Goal: Transaction & Acquisition: Purchase product/service

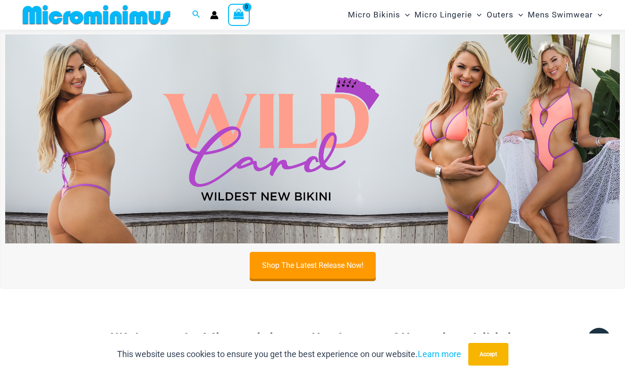
scroll to position [265, 0]
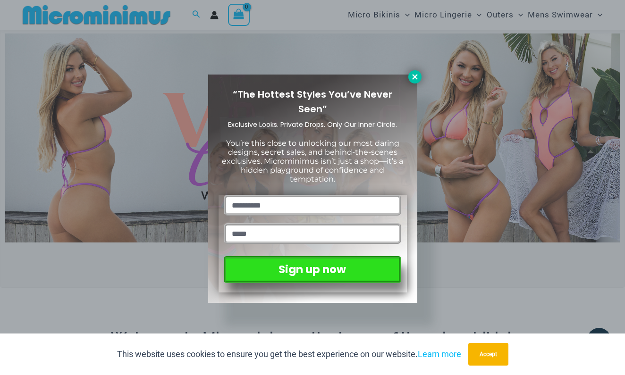
click at [416, 75] on icon at bounding box center [414, 76] width 5 height 5
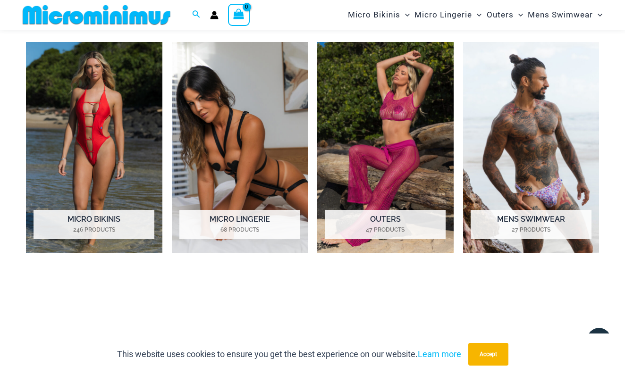
scroll to position [657, 0]
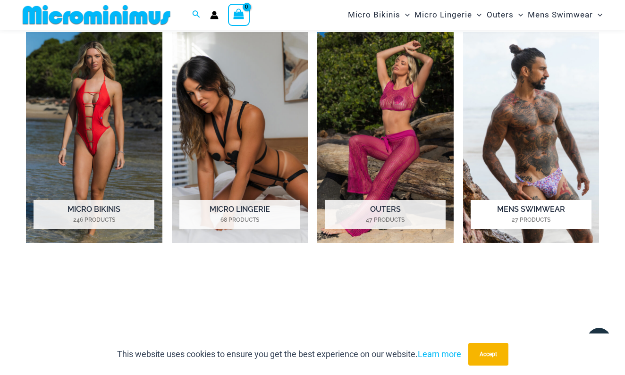
click at [532, 200] on h2 "Mens Swimwear 27 Products" at bounding box center [530, 214] width 121 height 29
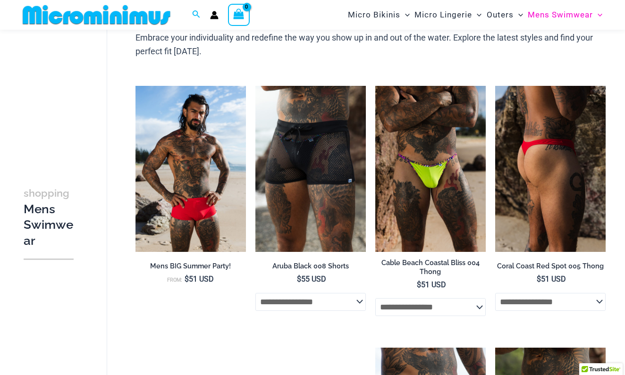
scroll to position [103, 0]
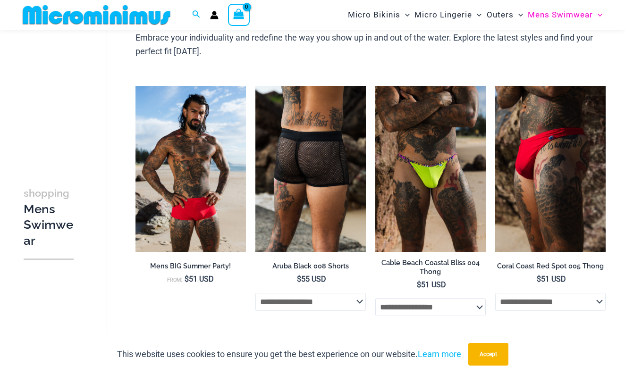
click at [328, 142] on img at bounding box center [310, 169] width 110 height 166
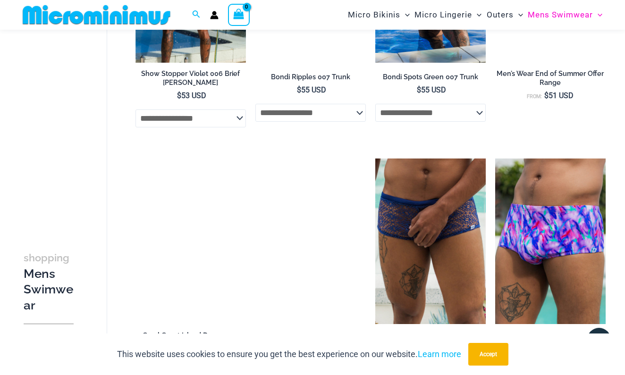
scroll to position [1082, 0]
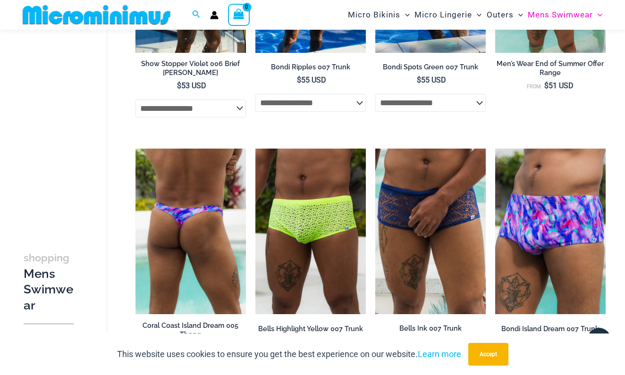
click at [199, 210] on img at bounding box center [190, 232] width 110 height 166
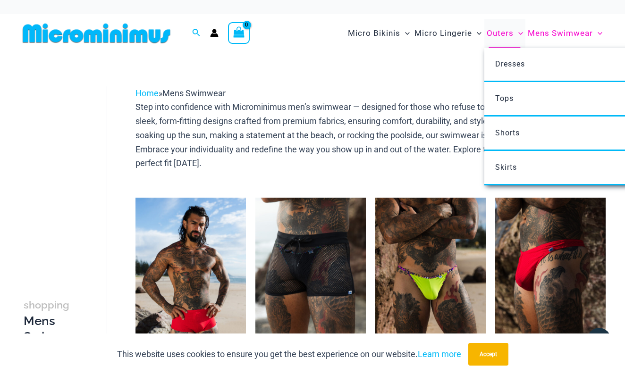
scroll to position [0, 0]
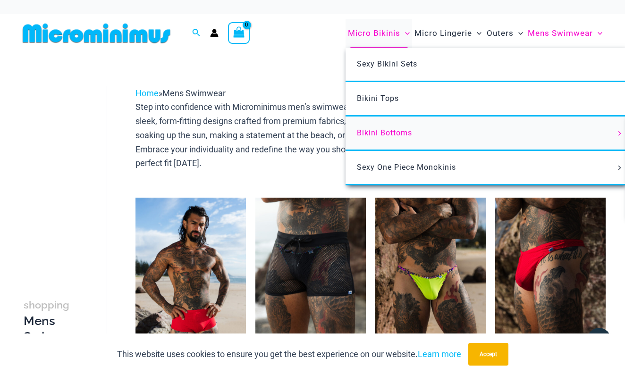
click at [382, 130] on span "Bikini Bottoms" at bounding box center [384, 132] width 55 height 9
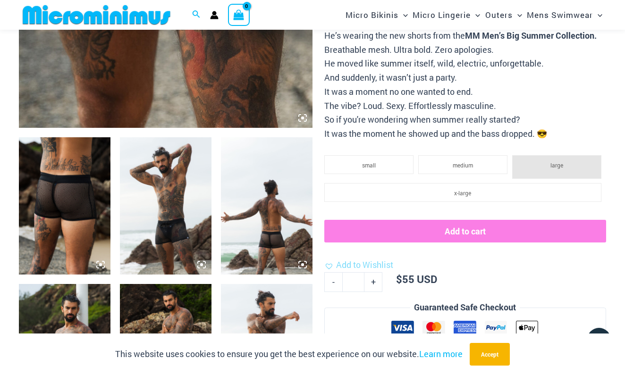
scroll to position [451, 0]
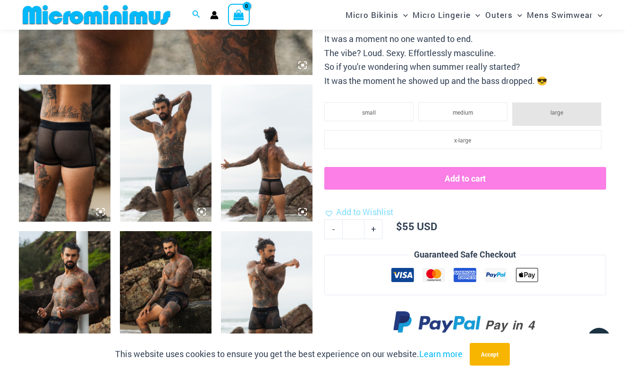
click at [270, 188] on img at bounding box center [267, 152] width 92 height 137
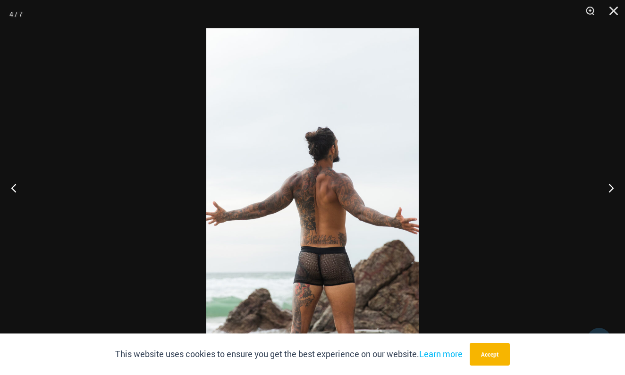
click at [298, 233] on img at bounding box center [312, 187] width 212 height 319
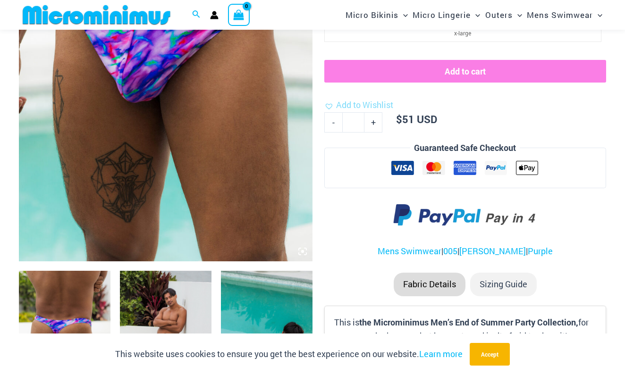
scroll to position [355, 0]
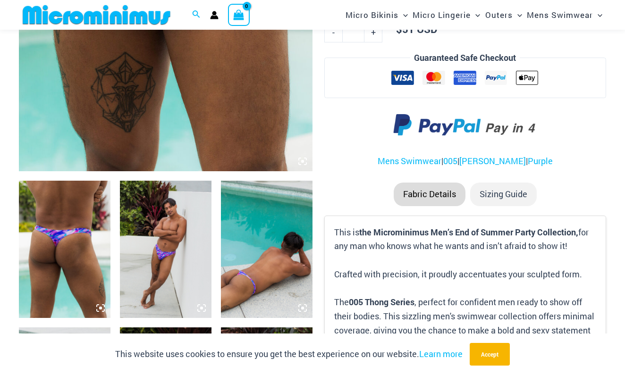
click at [60, 235] on img at bounding box center [65, 249] width 92 height 137
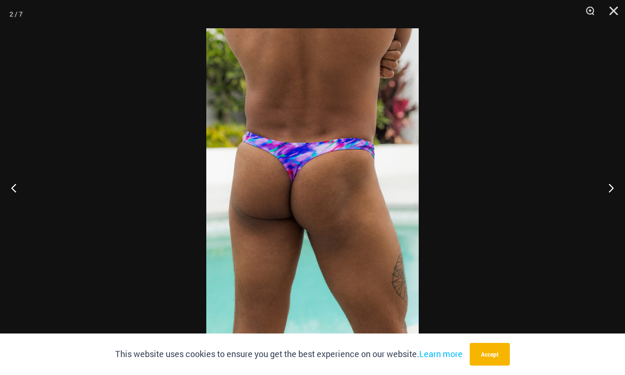
click at [302, 172] on img at bounding box center [312, 187] width 212 height 319
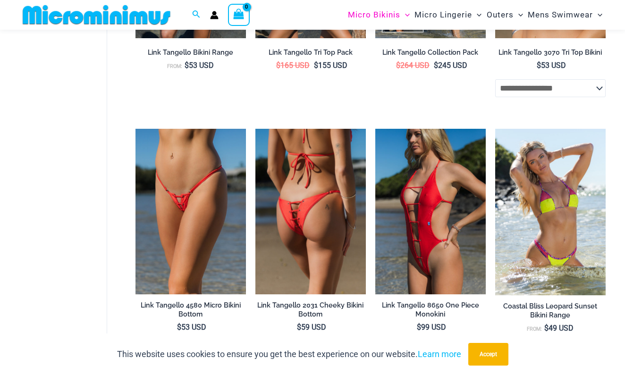
scroll to position [1003, 0]
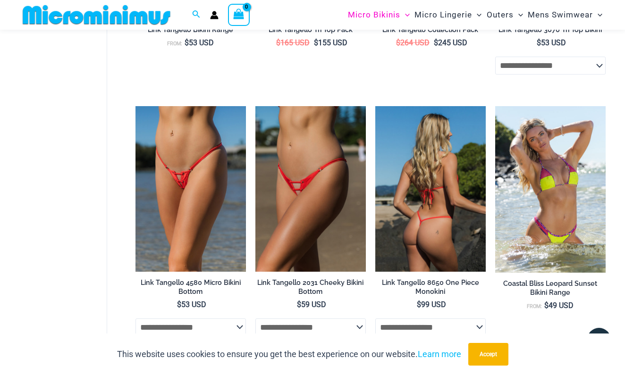
click at [445, 199] on img at bounding box center [430, 189] width 110 height 166
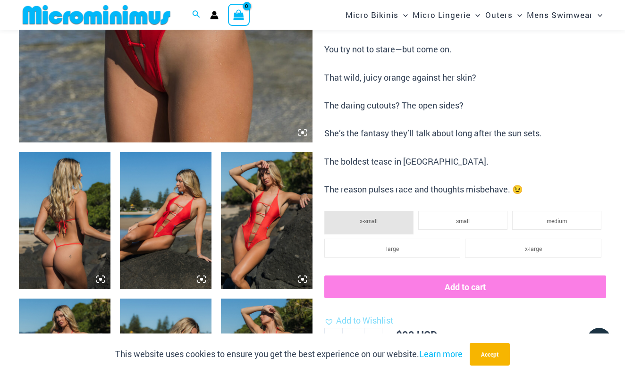
scroll to position [383, 0]
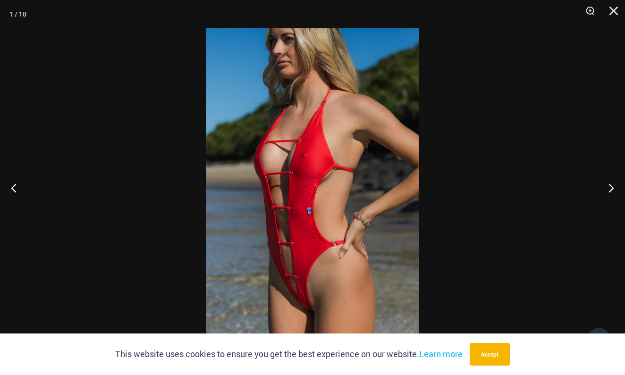
click at [307, 218] on img at bounding box center [312, 187] width 212 height 319
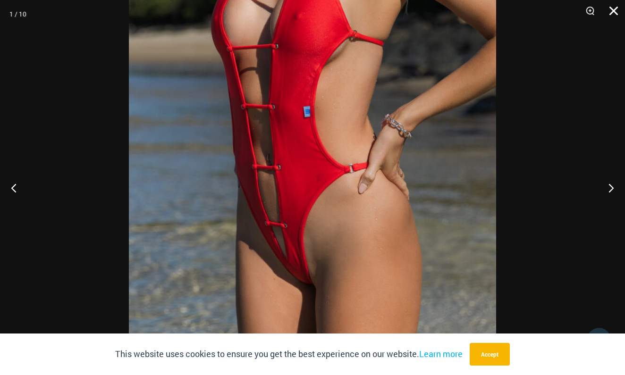
click at [613, 14] on button "Close" at bounding box center [610, 14] width 24 height 28
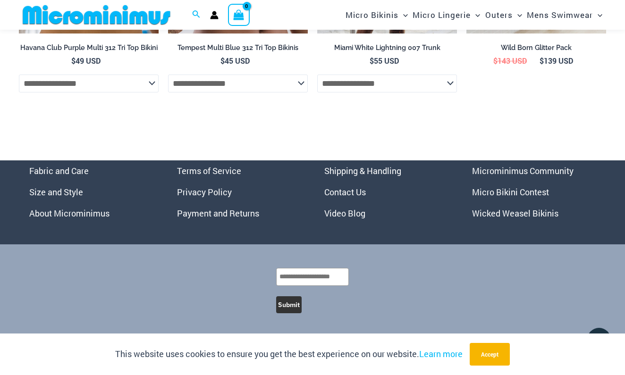
scroll to position [3008, 0]
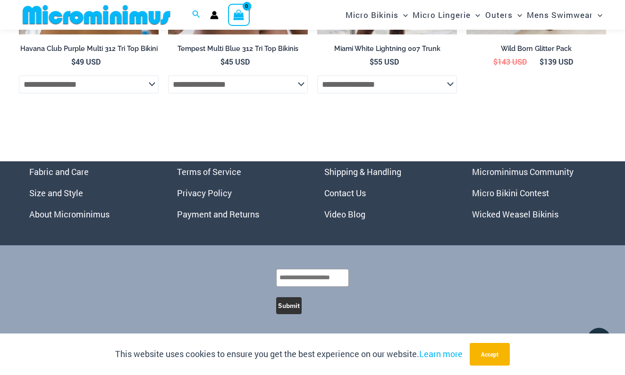
click at [490, 195] on link "Micro Bikini Contest" at bounding box center [510, 192] width 77 height 11
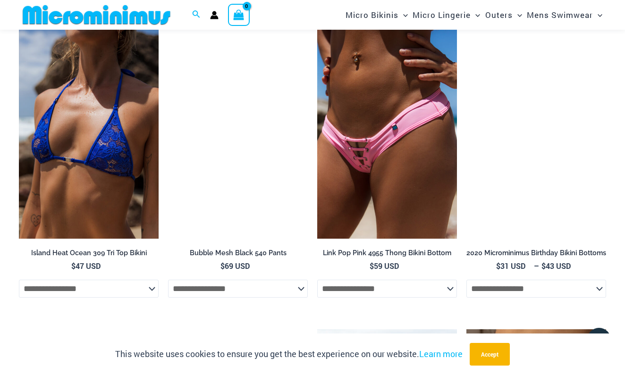
scroll to position [2203, 0]
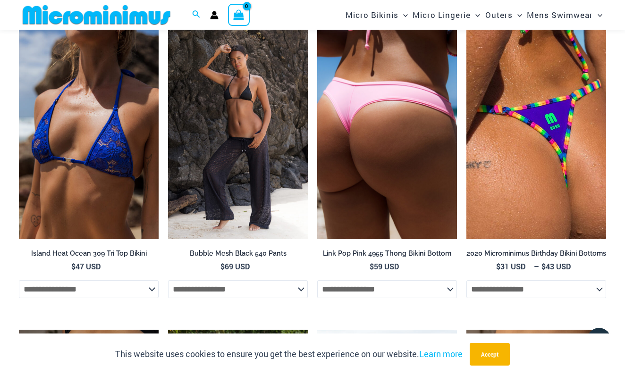
click at [326, 138] on img at bounding box center [387, 135] width 140 height 210
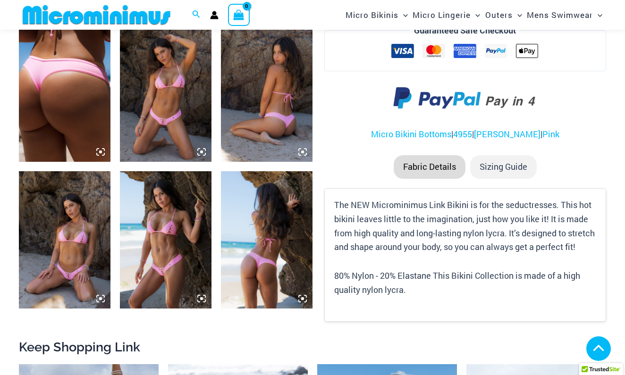
scroll to position [511, 0]
